Goal: Information Seeking & Learning: Learn about a topic

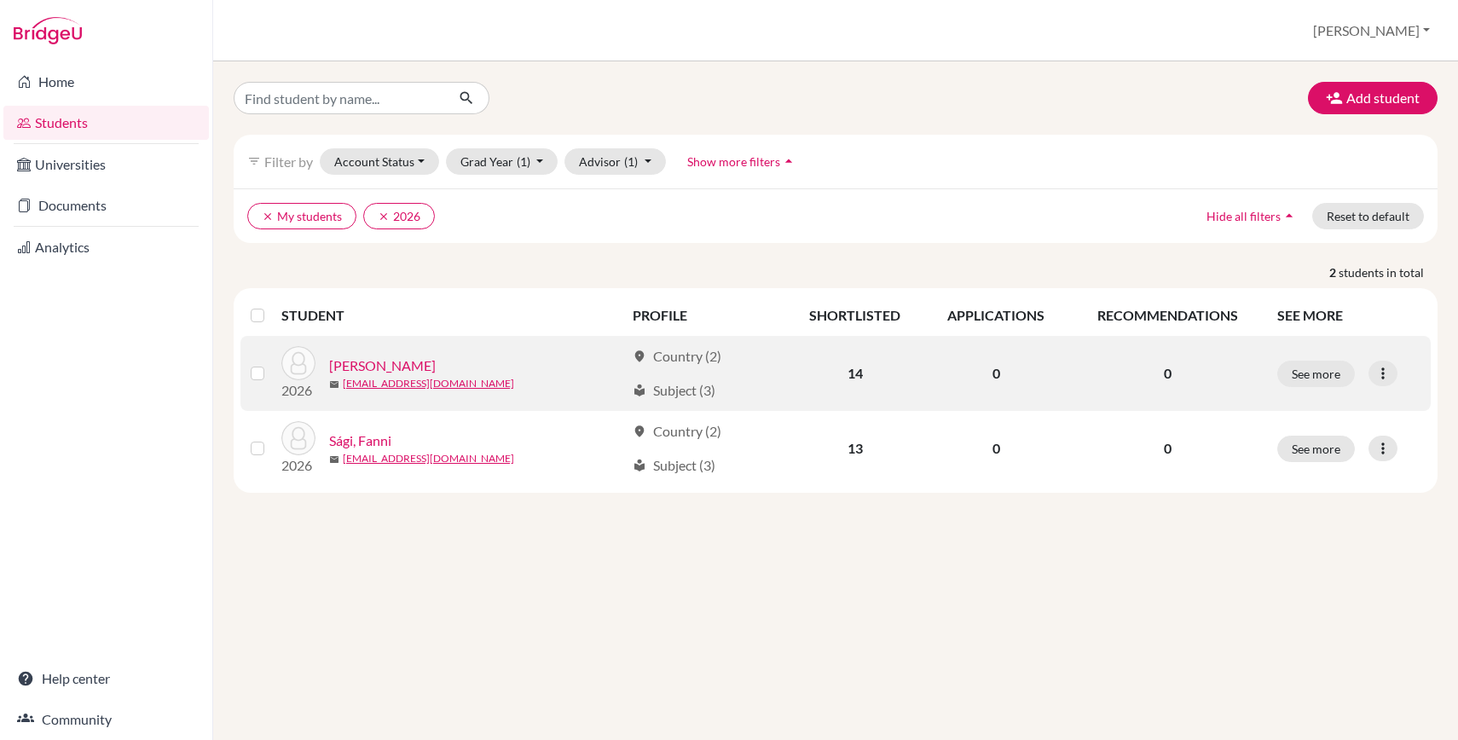
click at [381, 356] on link "[PERSON_NAME]" at bounding box center [382, 365] width 107 height 20
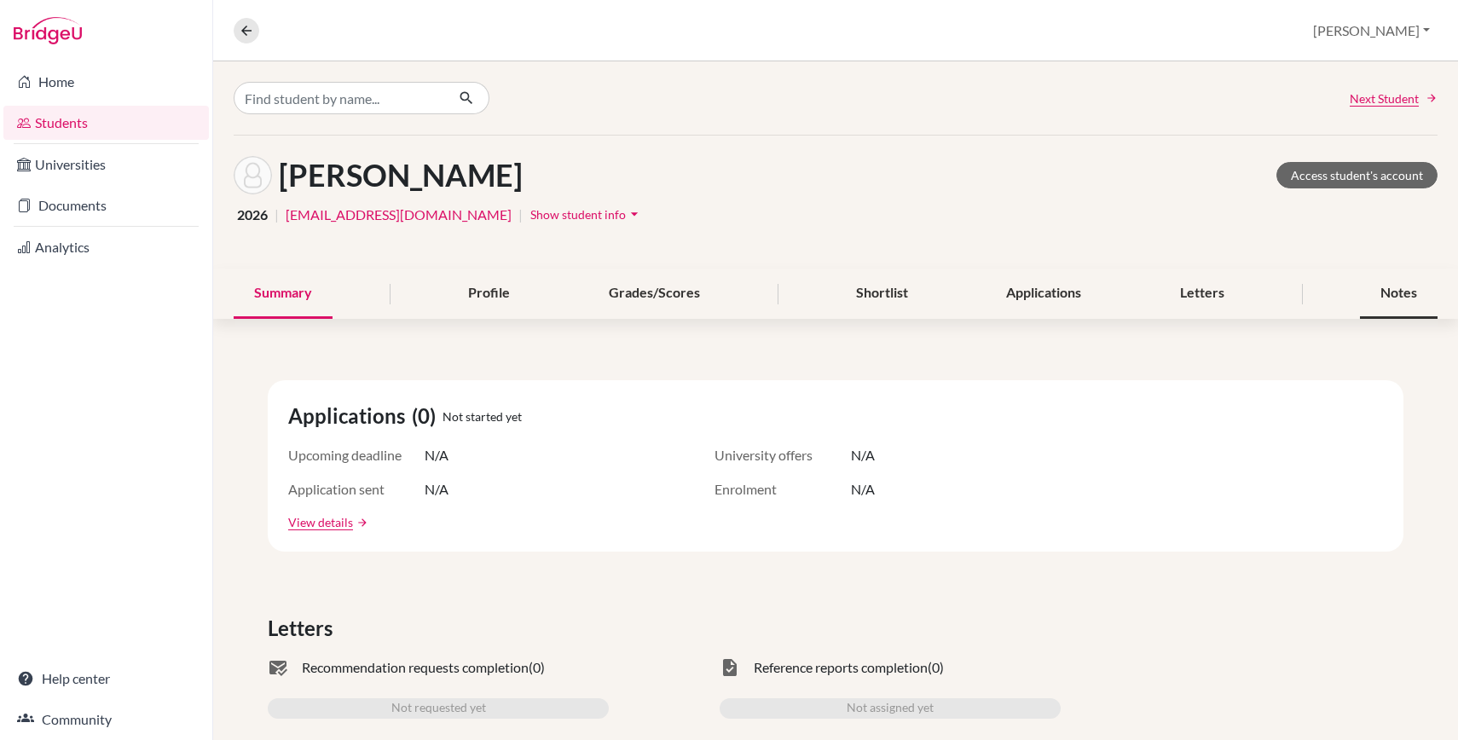
click at [1396, 304] on div "Notes" at bounding box center [1399, 294] width 78 height 50
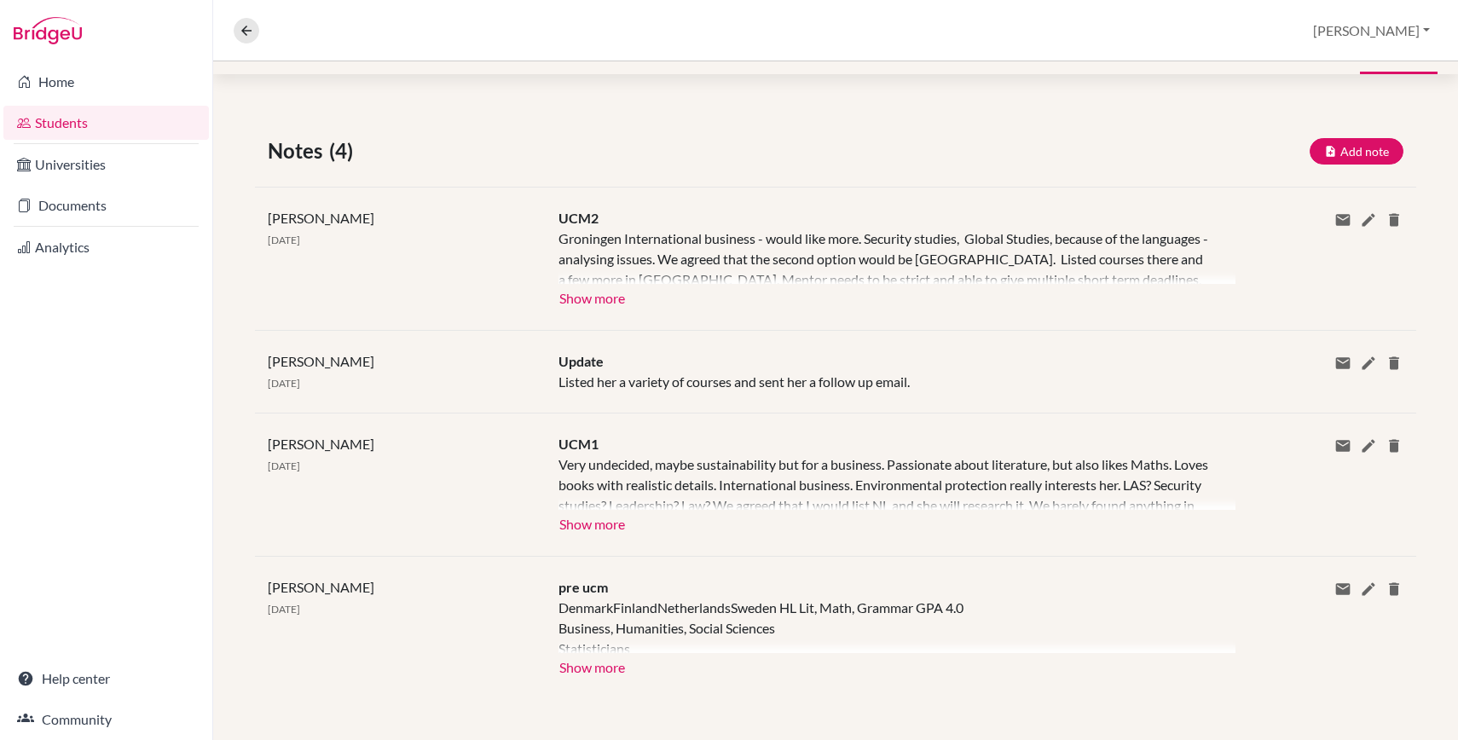
scroll to position [244, 0]
click at [595, 295] on button "Show more" at bounding box center [591, 298] width 67 height 26
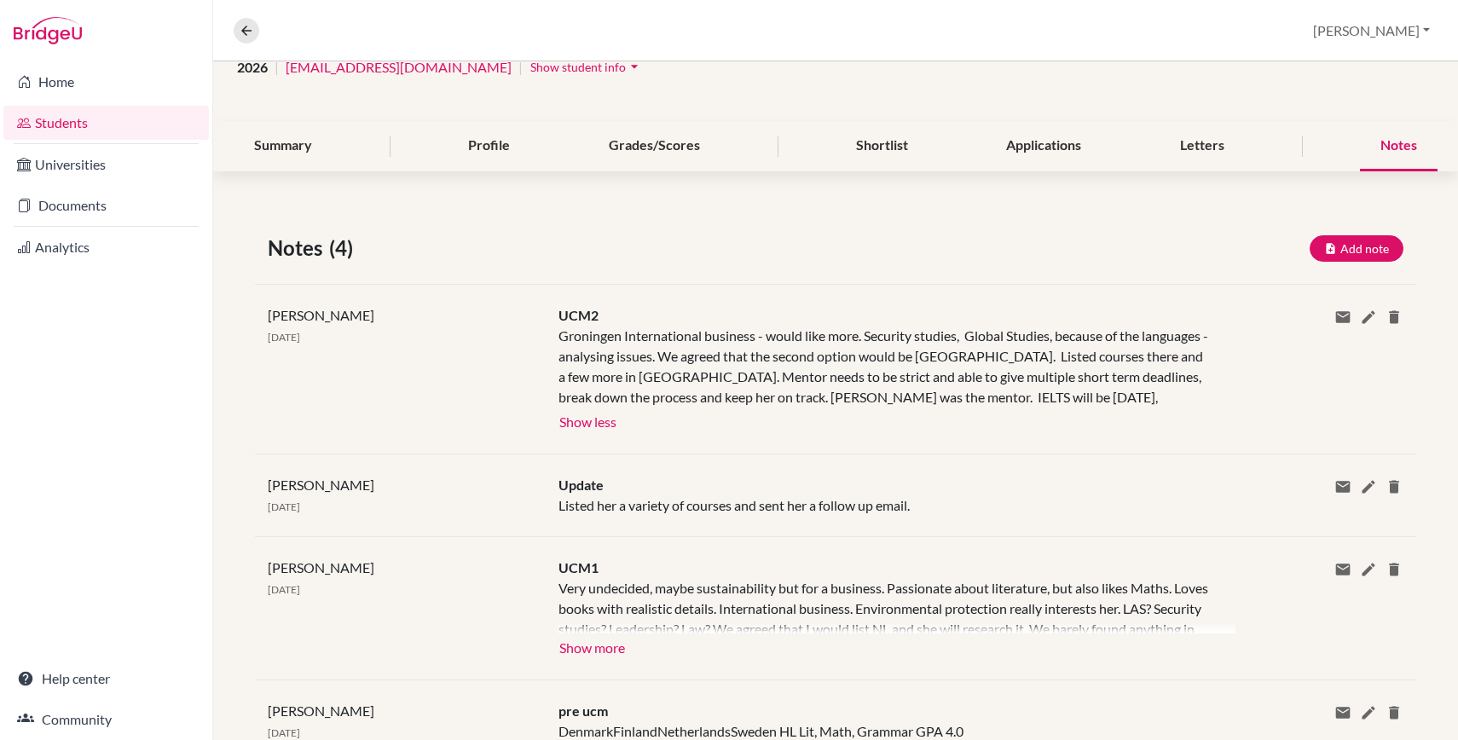
scroll to position [0, 0]
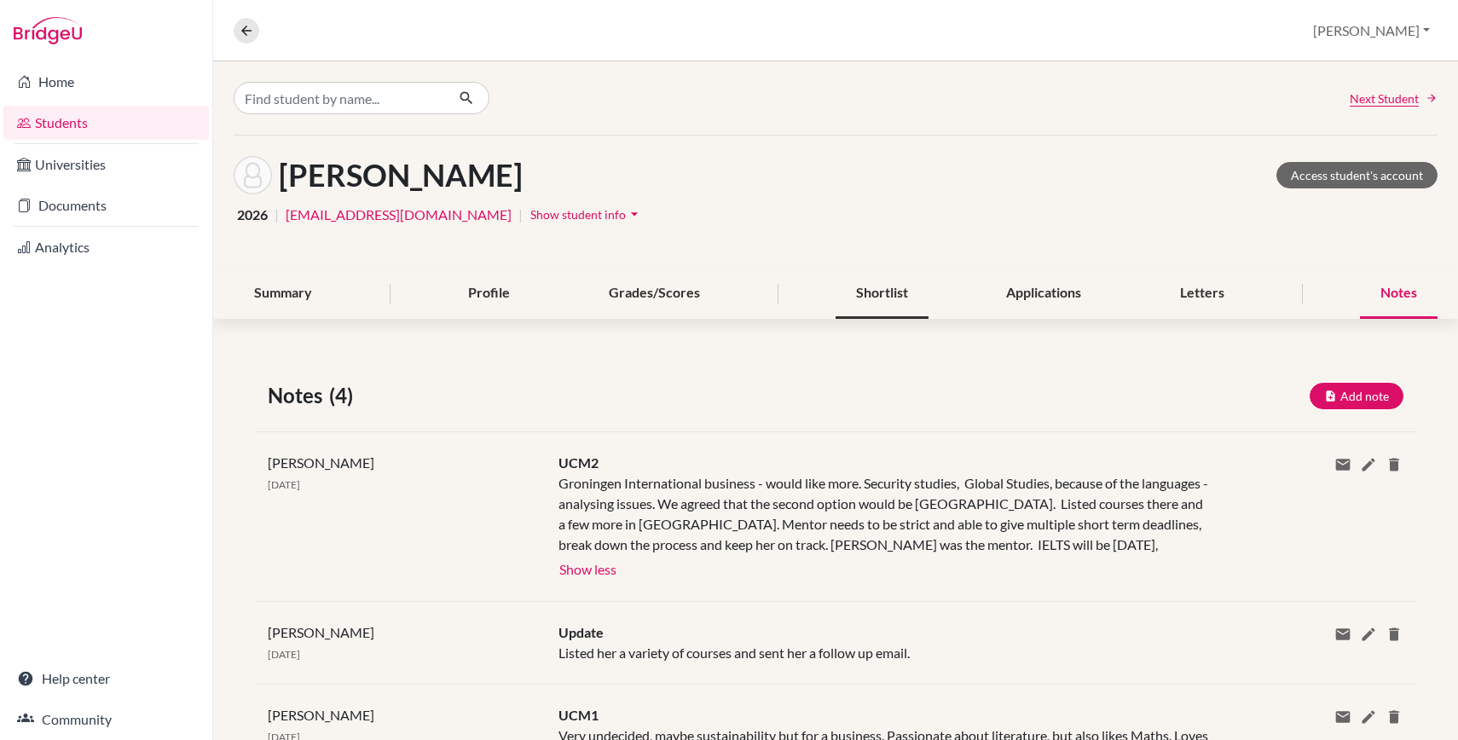
click at [844, 284] on div "Shortlist" at bounding box center [881, 294] width 93 height 50
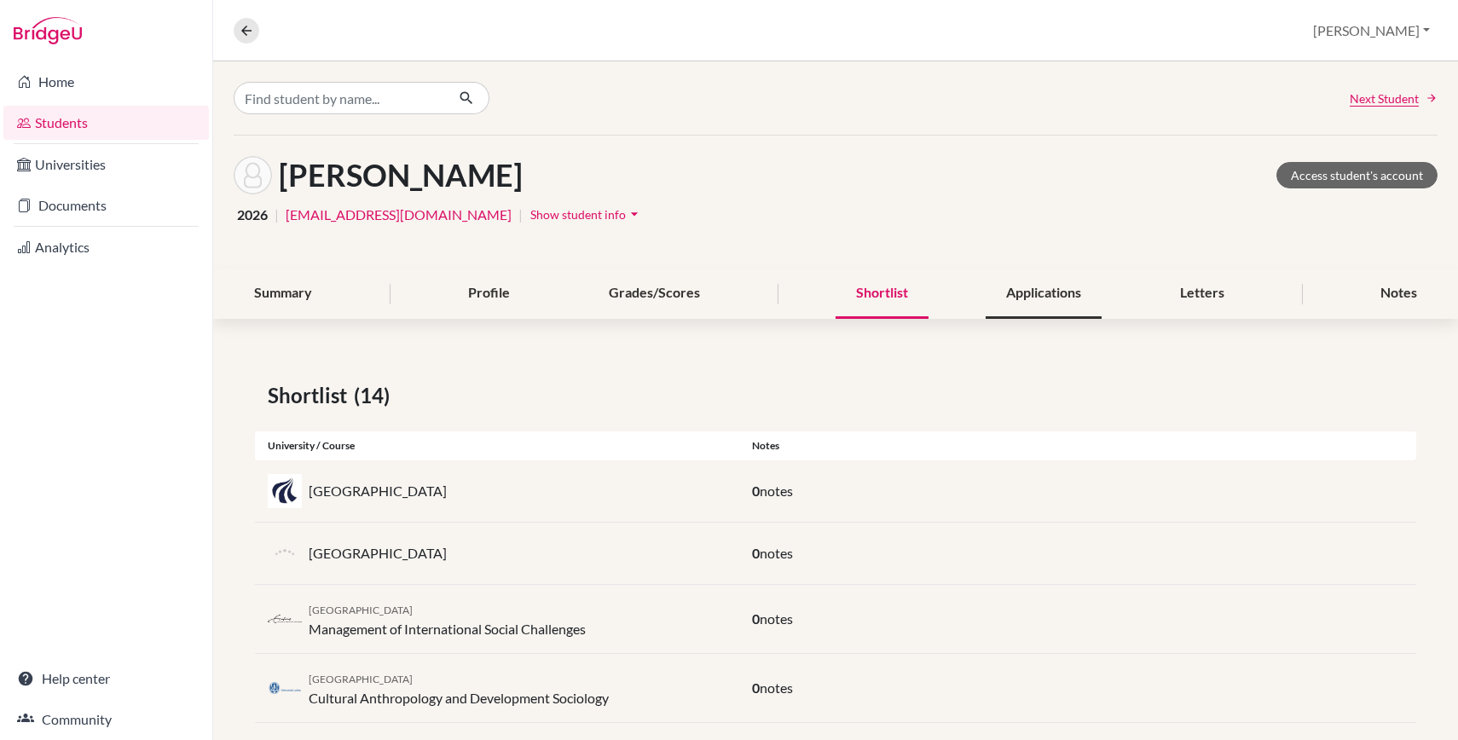
click at [1027, 288] on div "Applications" at bounding box center [1043, 294] width 116 height 50
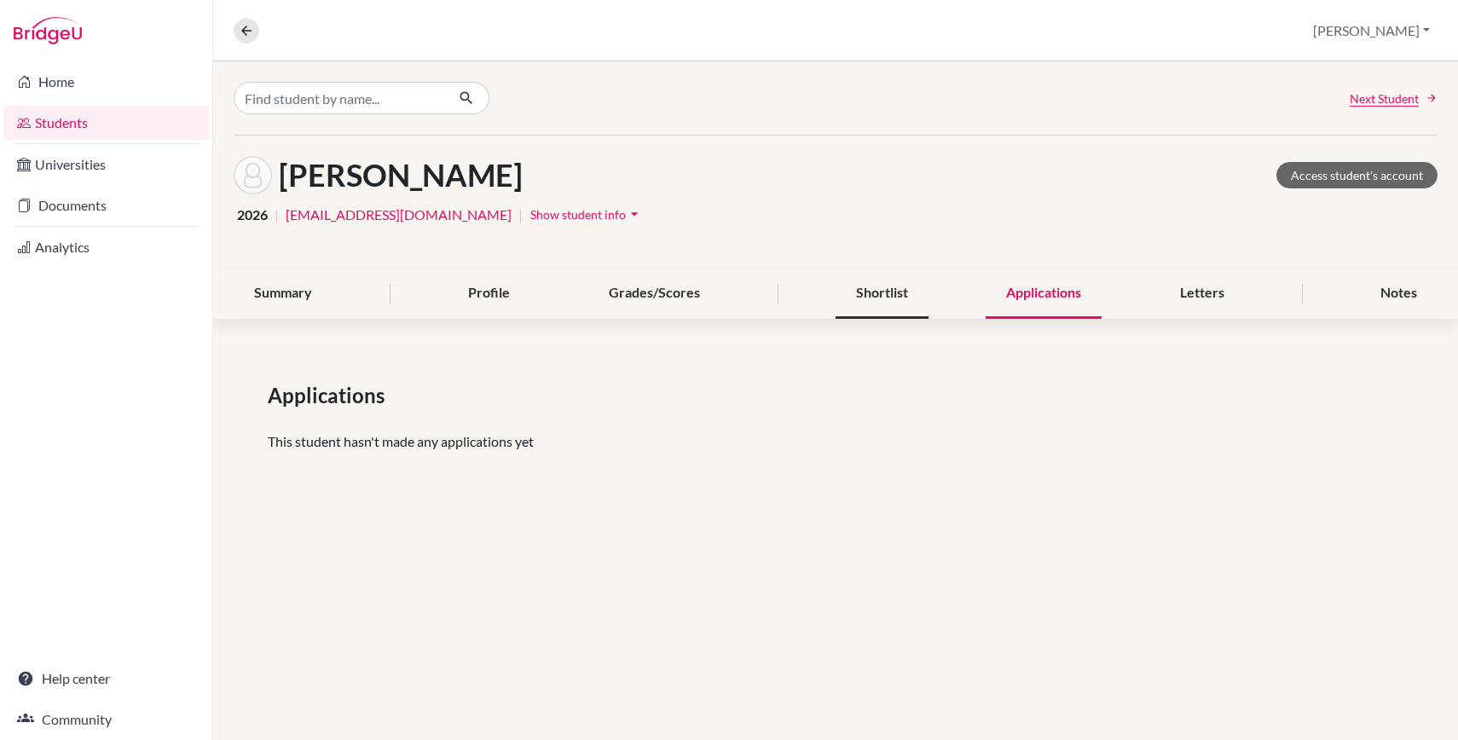
click at [896, 289] on div "Shortlist" at bounding box center [881, 294] width 93 height 50
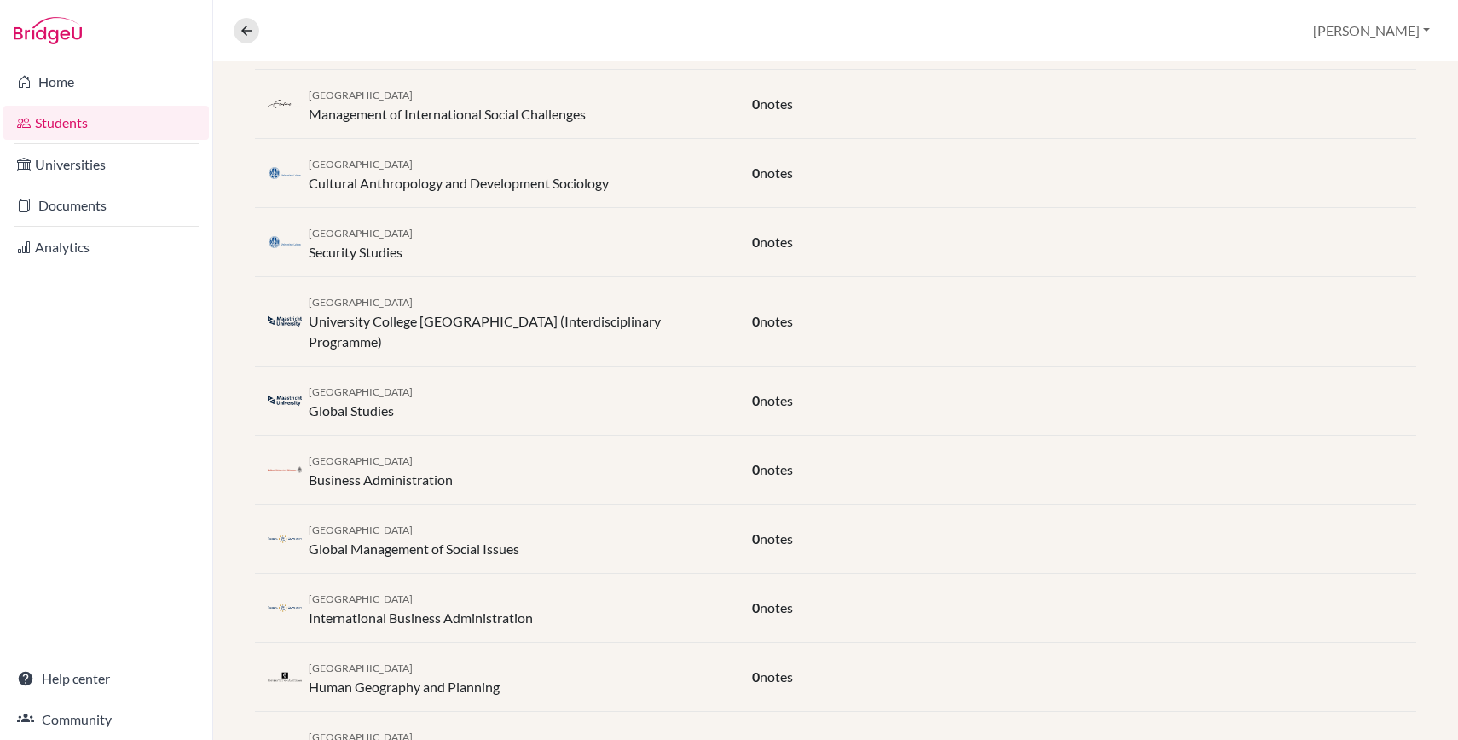
scroll to position [513, 0]
drag, startPoint x: 631, startPoint y: 183, endPoint x: 307, endPoint y: 188, distance: 324.0
click at [307, 188] on div "Leiden University Cultural Anthropology and Development Sociology" at bounding box center [497, 174] width 484 height 41
copy div "Cultural Anthropology and Development Sociology"
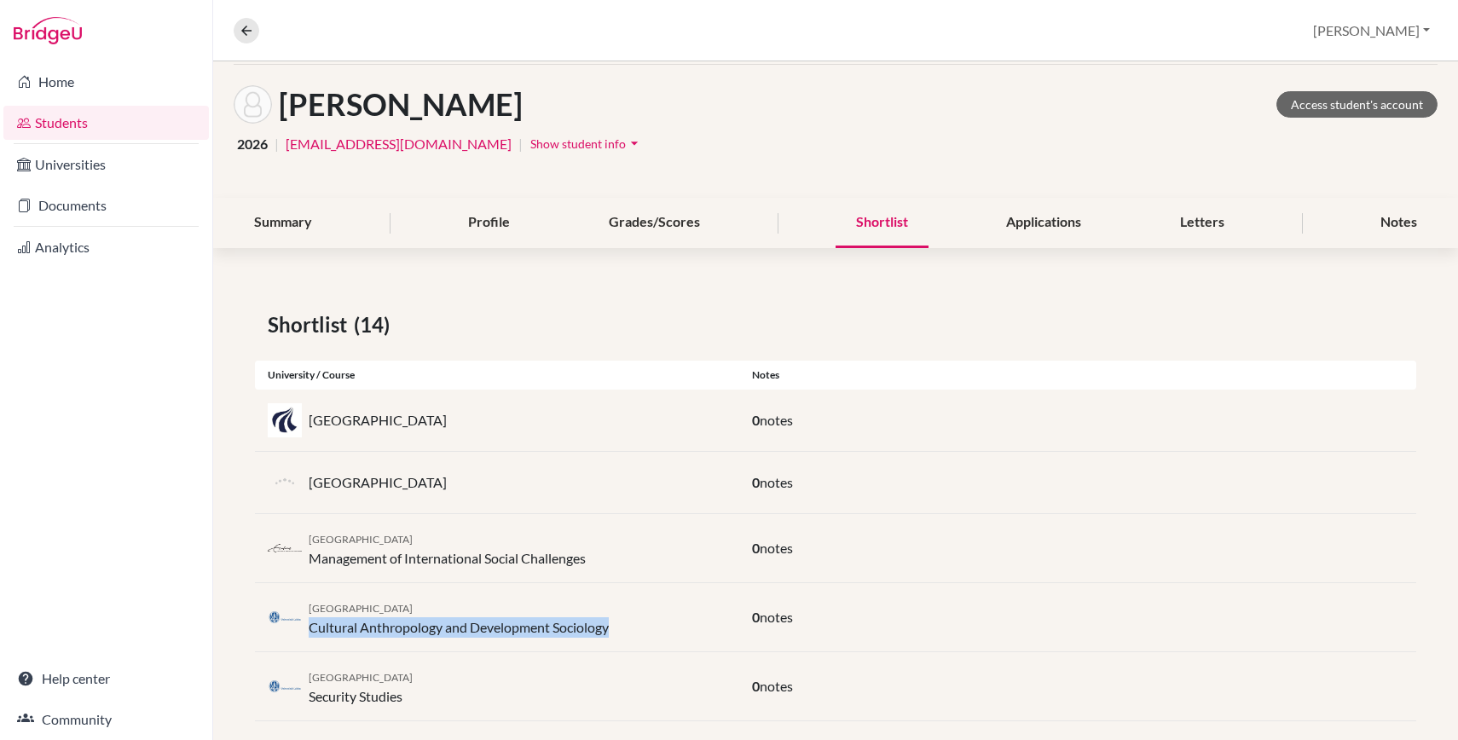
scroll to position [0, 0]
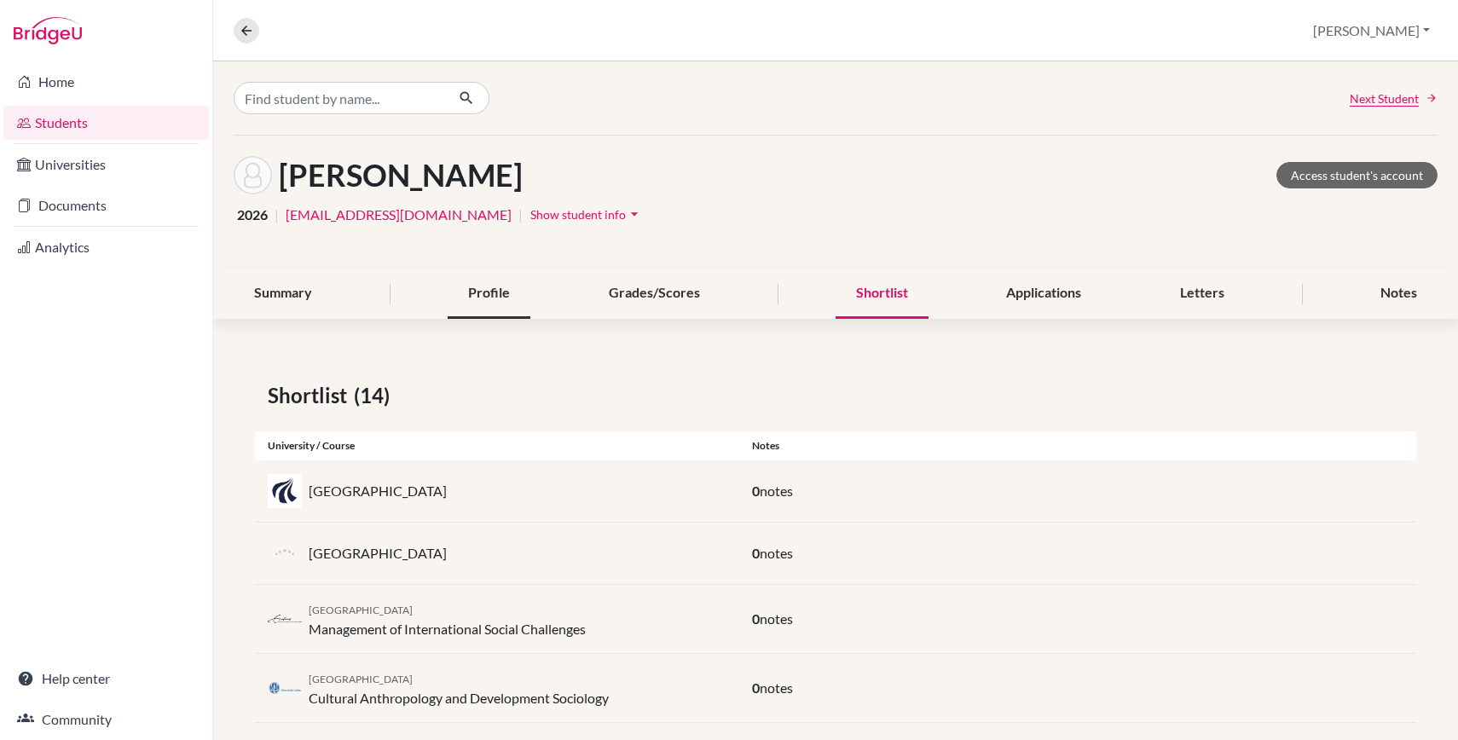
click at [503, 297] on div "Profile" at bounding box center [489, 294] width 83 height 50
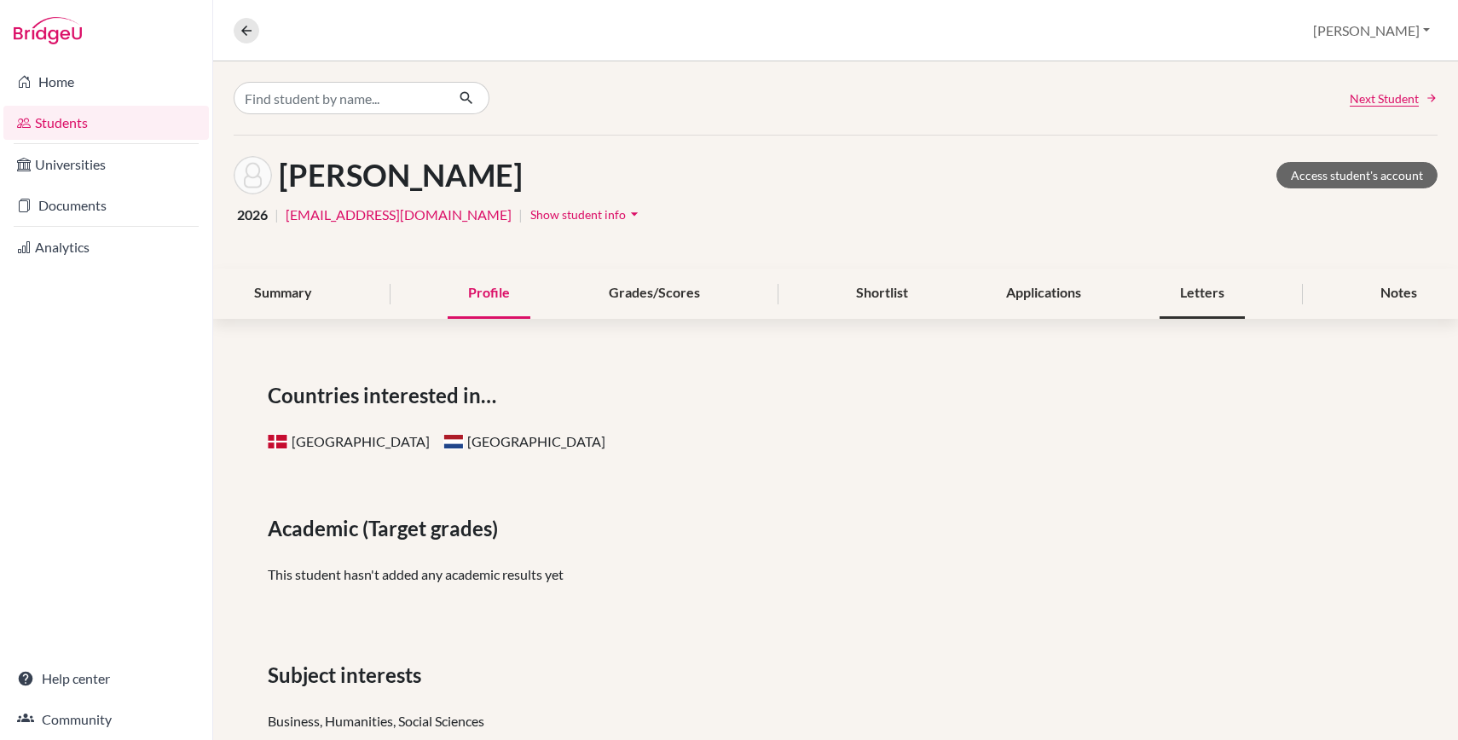
click at [1224, 296] on div "Letters" at bounding box center [1201, 294] width 85 height 50
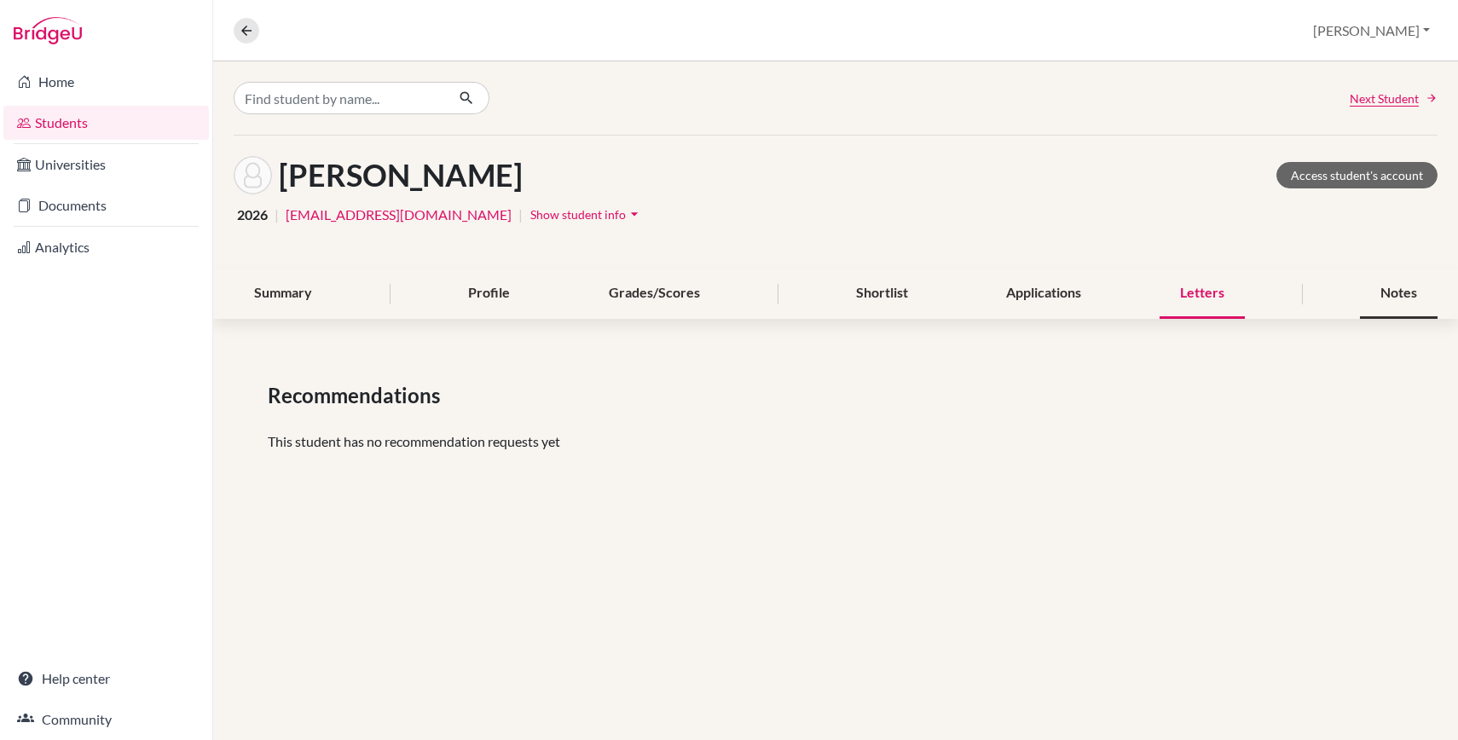
click at [1412, 305] on div "Notes" at bounding box center [1399, 294] width 78 height 50
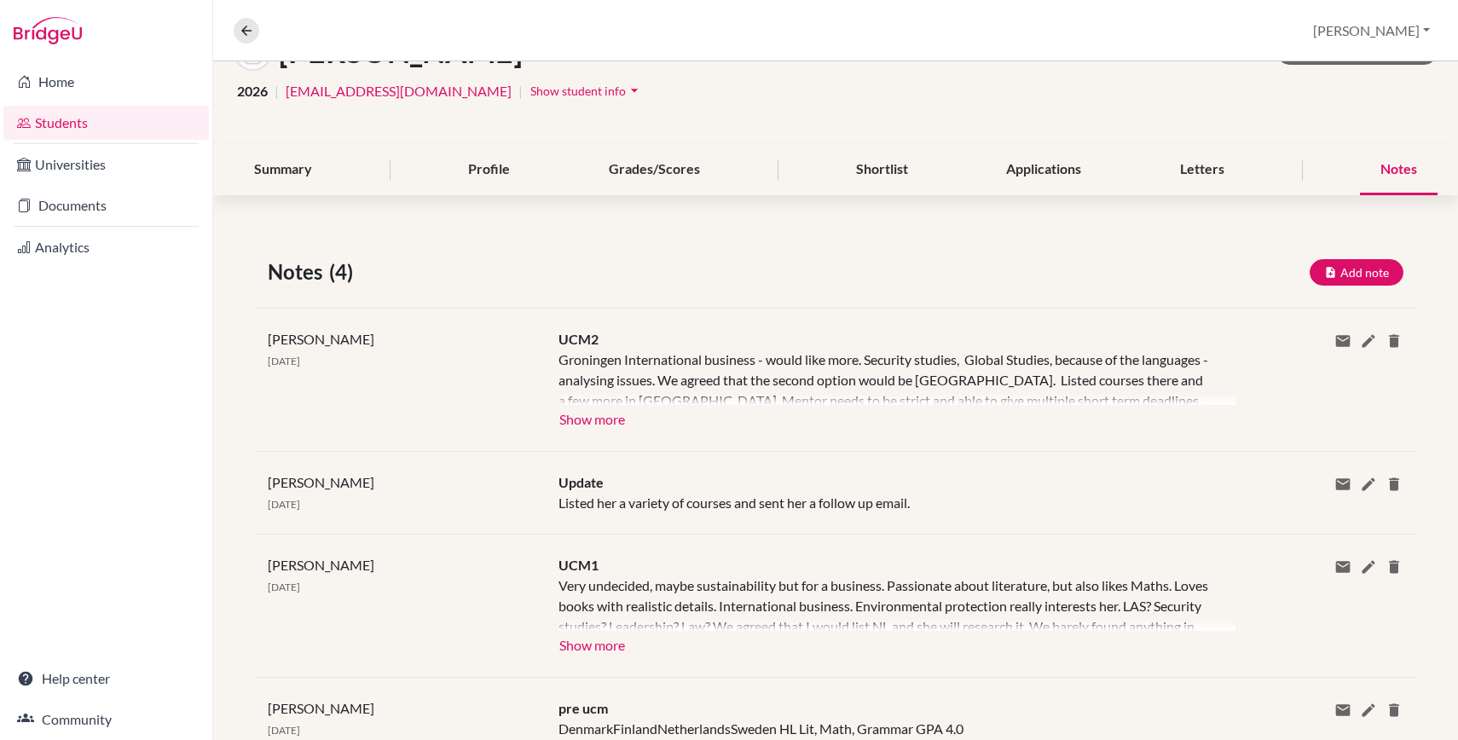
scroll to position [153, 0]
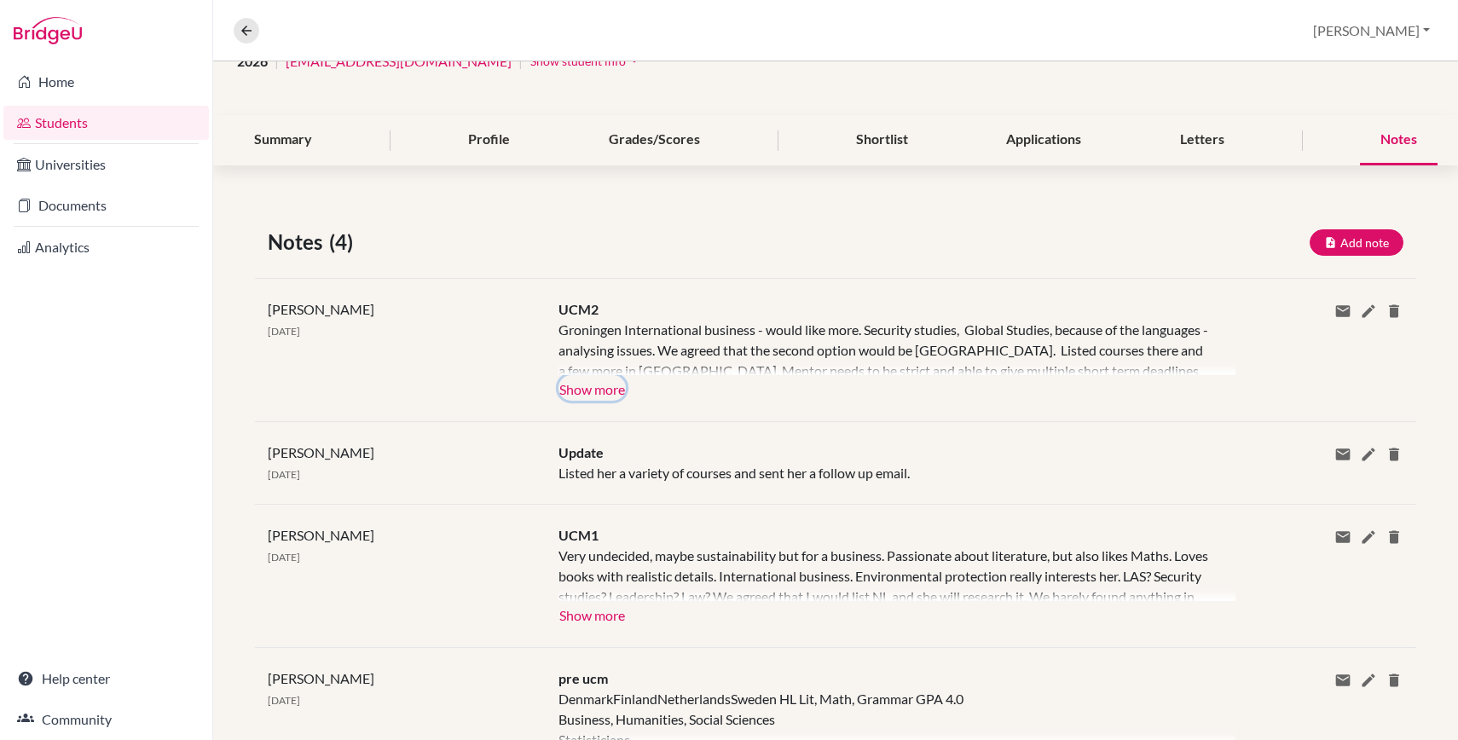
click at [612, 379] on button "Show more" at bounding box center [591, 388] width 67 height 26
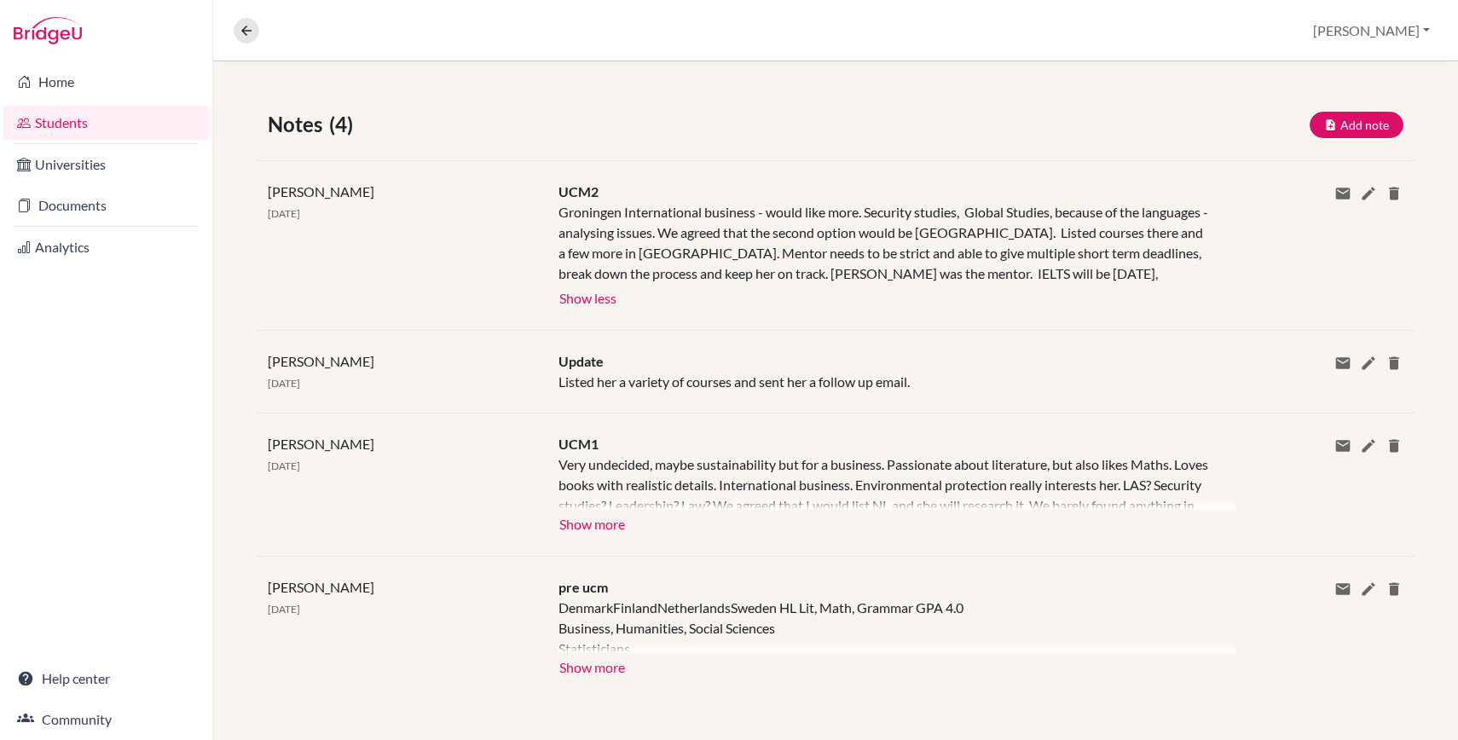
scroll to position [0, 0]
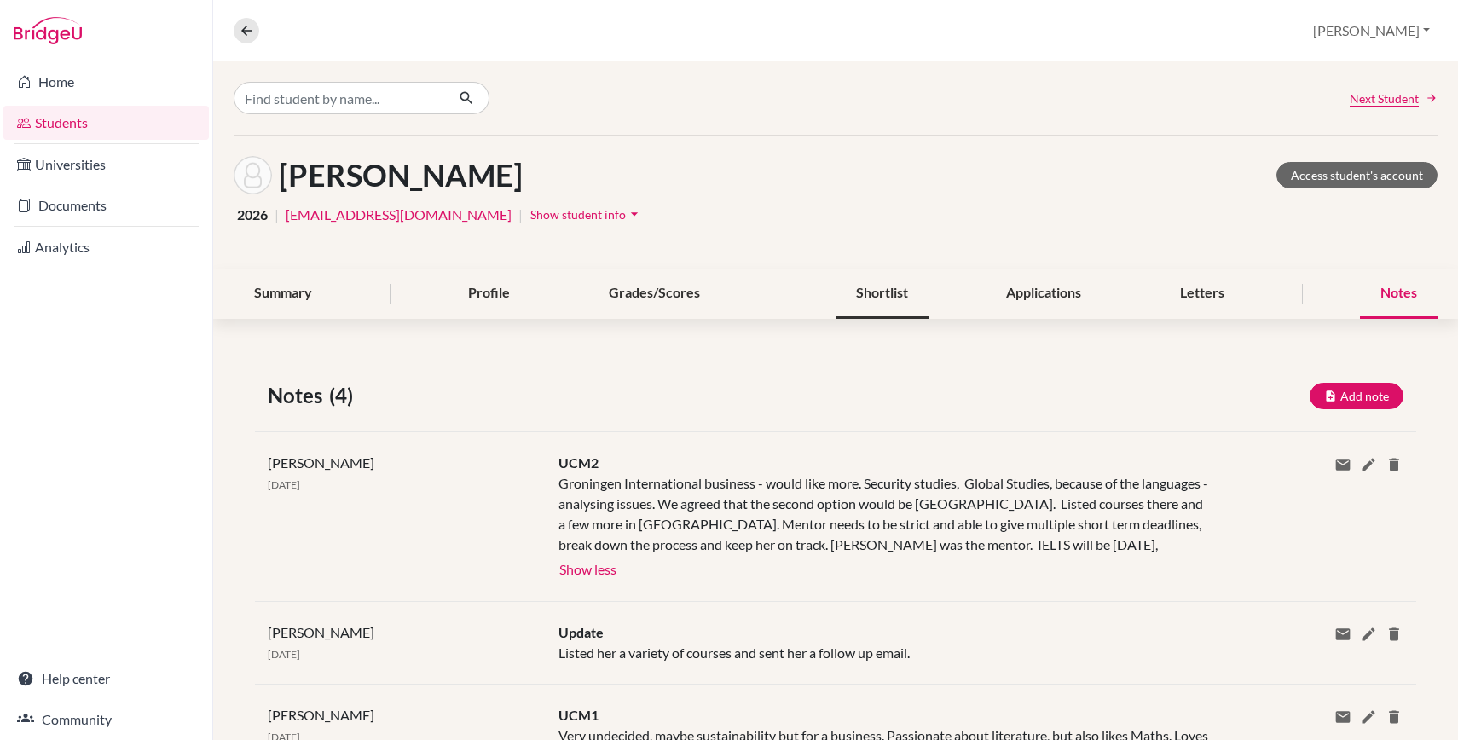
click at [887, 277] on div "Shortlist" at bounding box center [881, 294] width 93 height 50
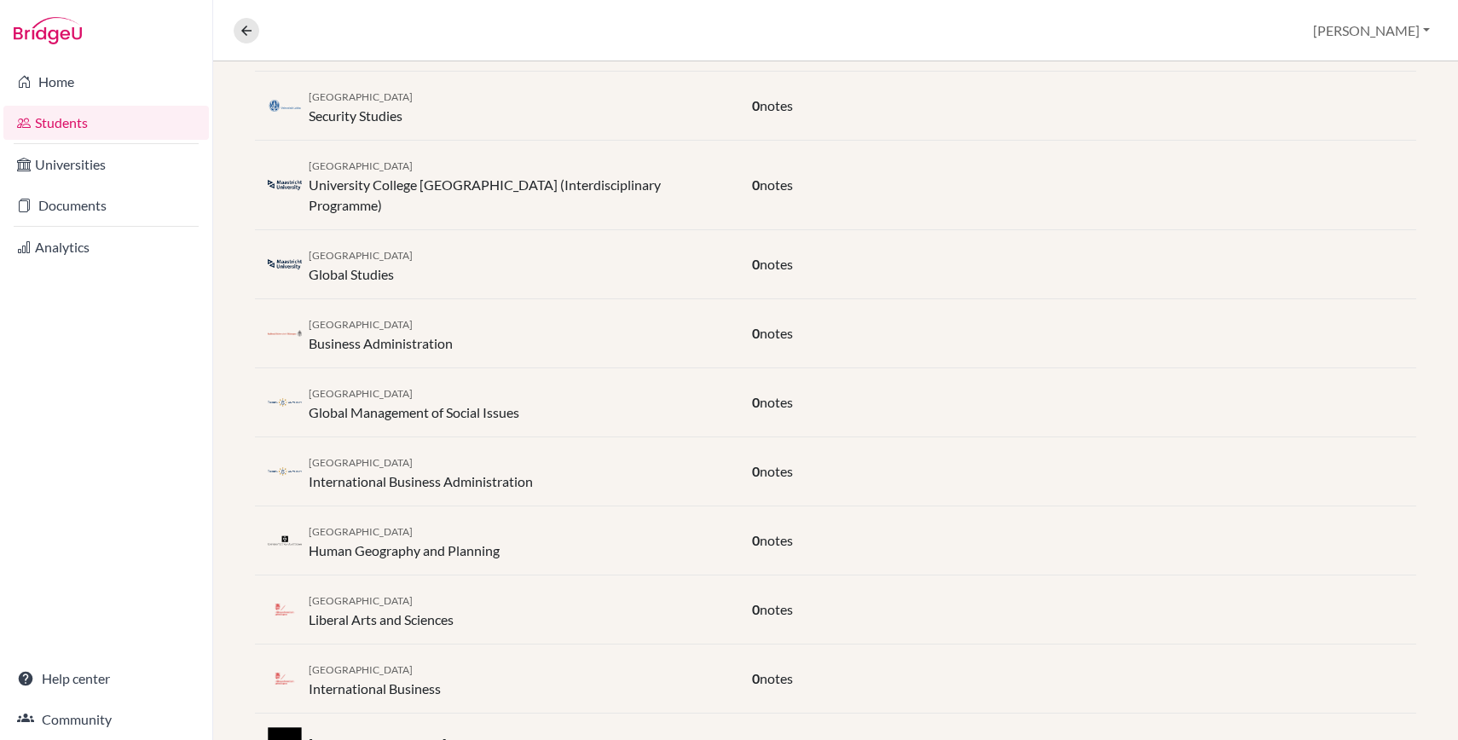
scroll to position [708, 0]
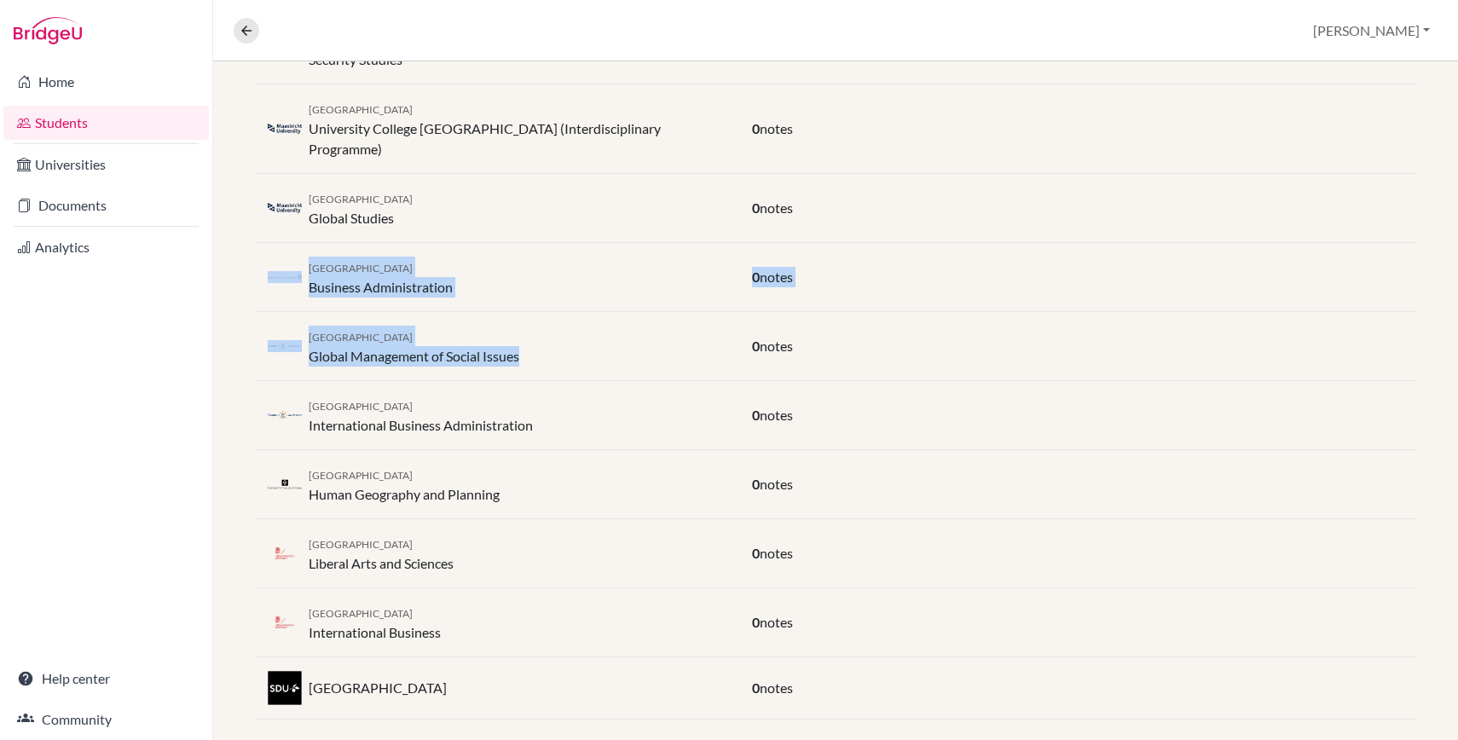
drag, startPoint x: 533, startPoint y: 339, endPoint x: 257, endPoint y: 228, distance: 296.8
click at [257, 228] on div "Shortlist (14) University / Course Notes Aalborg University 0 notes Copenhagen …" at bounding box center [835, 196] width 1245 height 1129
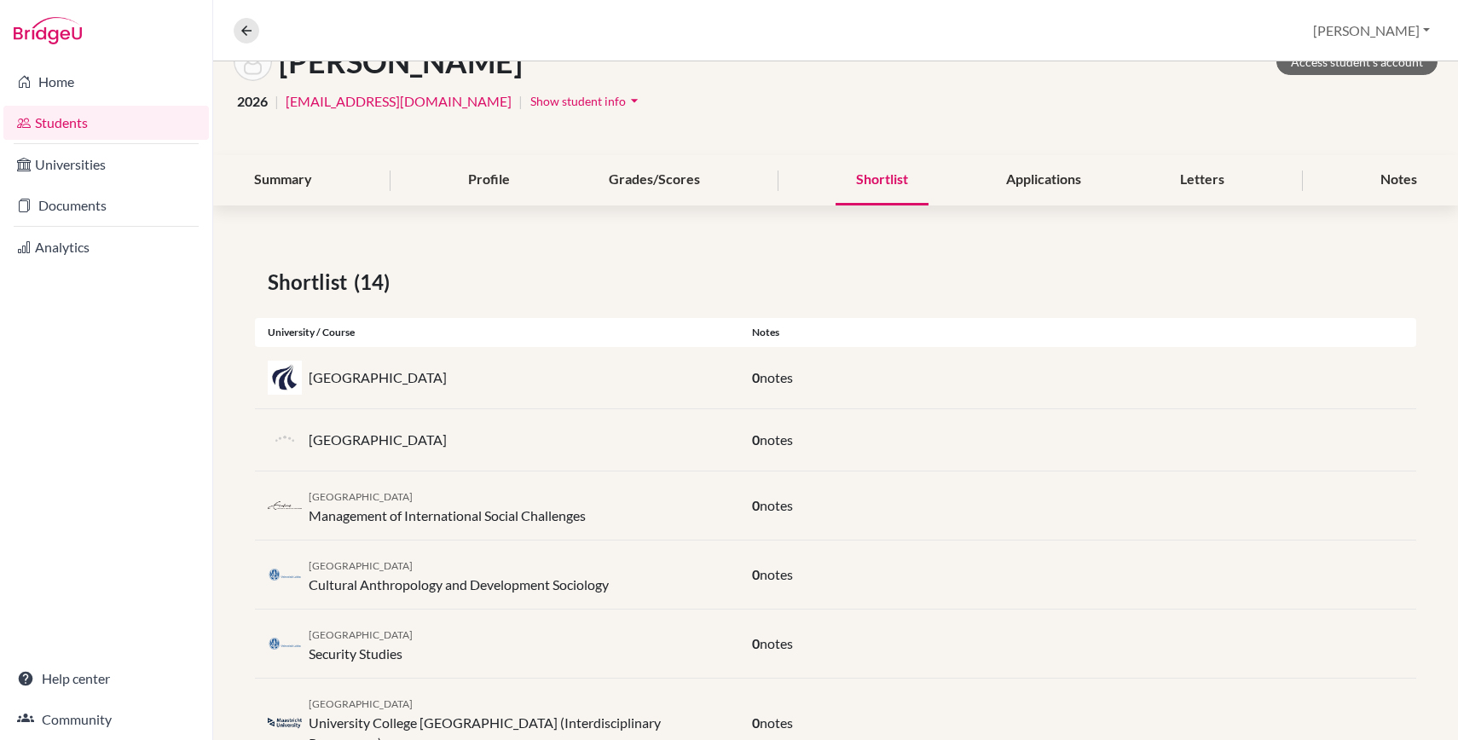
click at [671, 465] on div "Copenhagen Business School 0 notes" at bounding box center [835, 440] width 1161 height 62
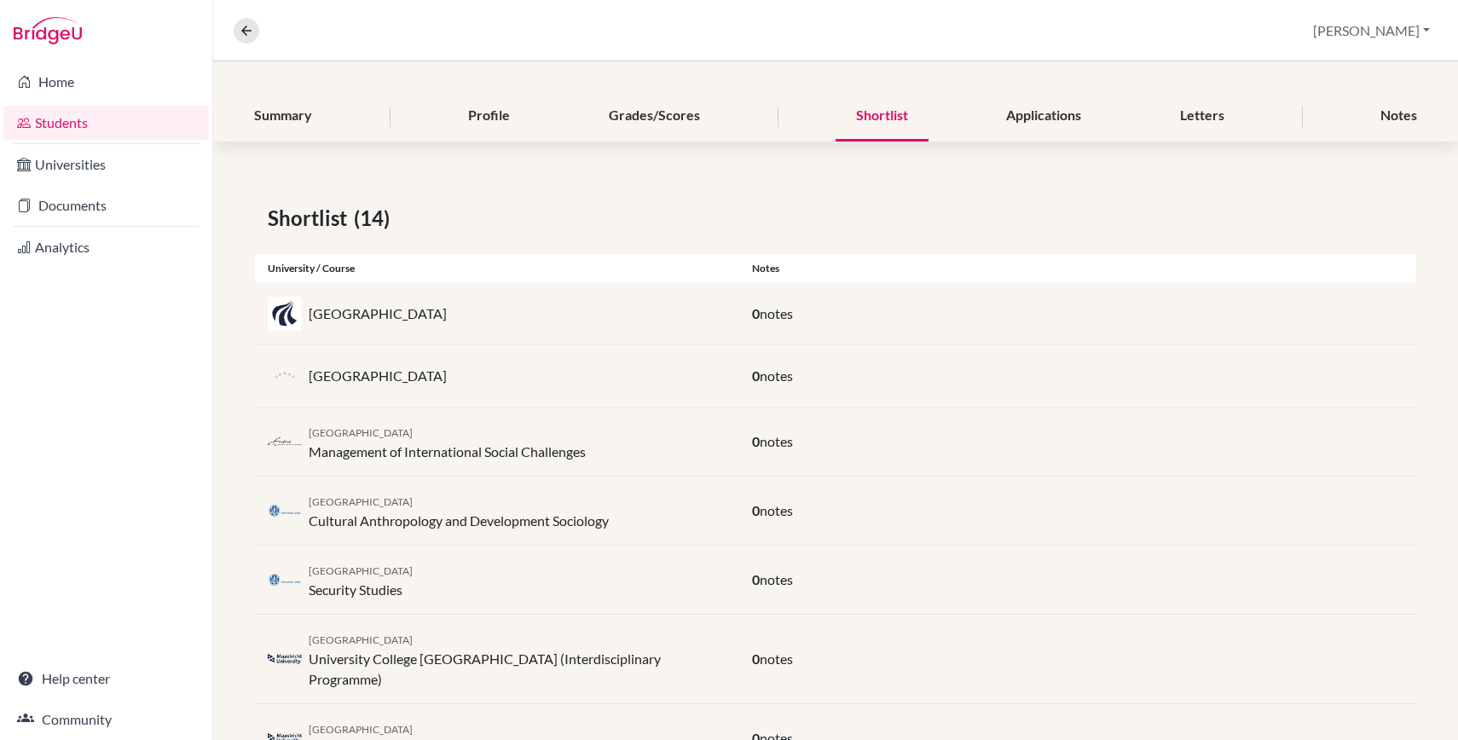
scroll to position [0, 0]
